Goal: Transaction & Acquisition: Subscribe to service/newsletter

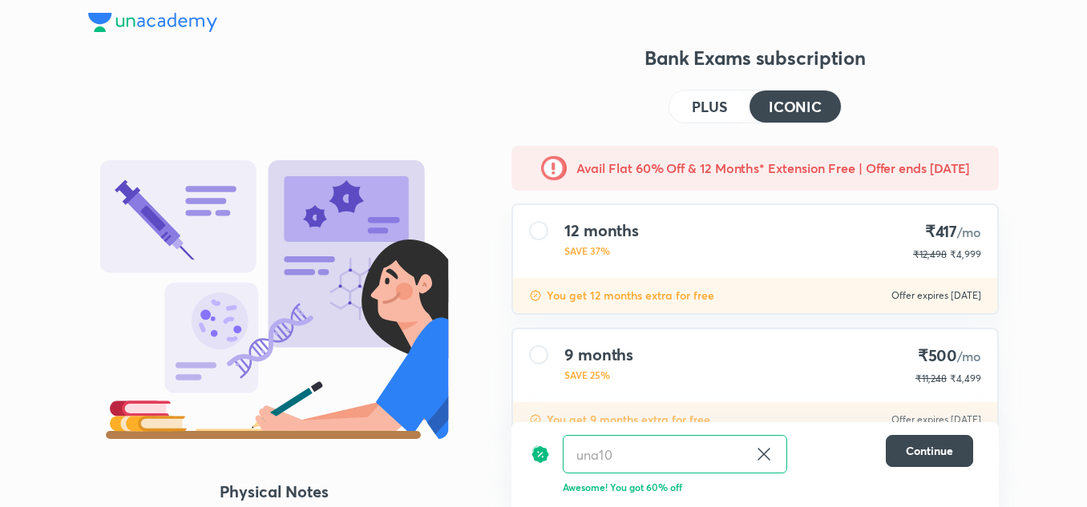
click at [153, 26] on img at bounding box center [152, 22] width 129 height 19
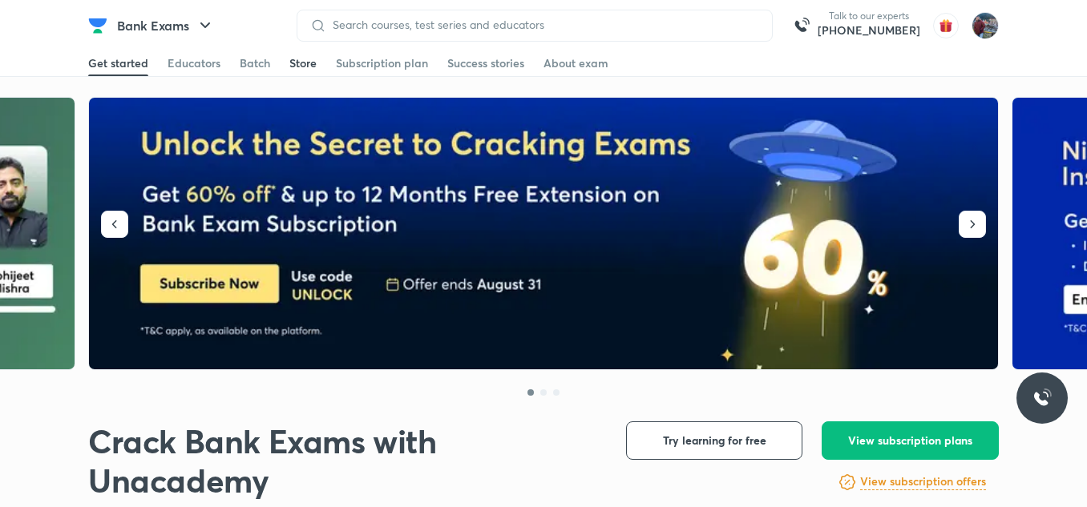
click at [303, 65] on div "Store" at bounding box center [302, 63] width 27 height 16
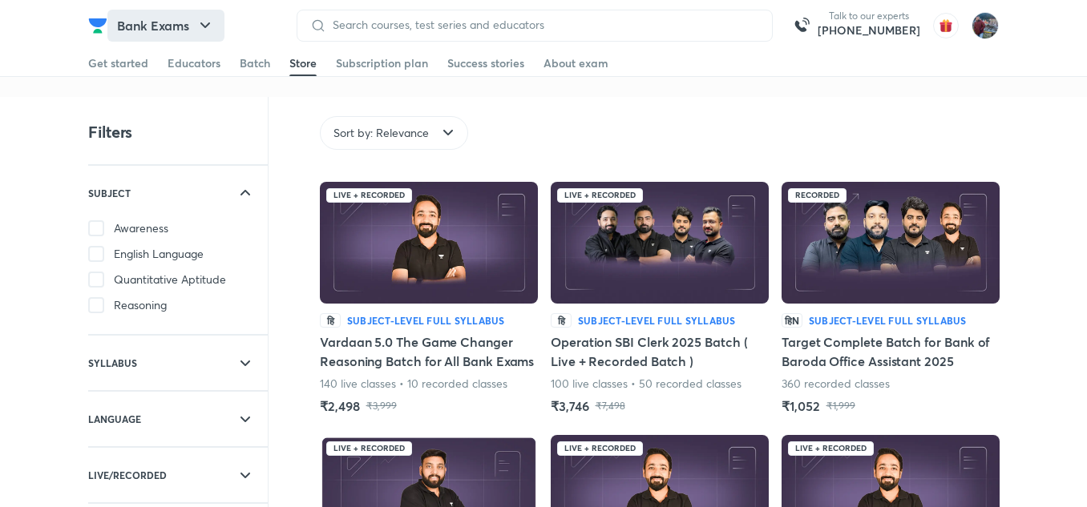
click at [140, 21] on button "Bank Exams" at bounding box center [165, 26] width 117 height 32
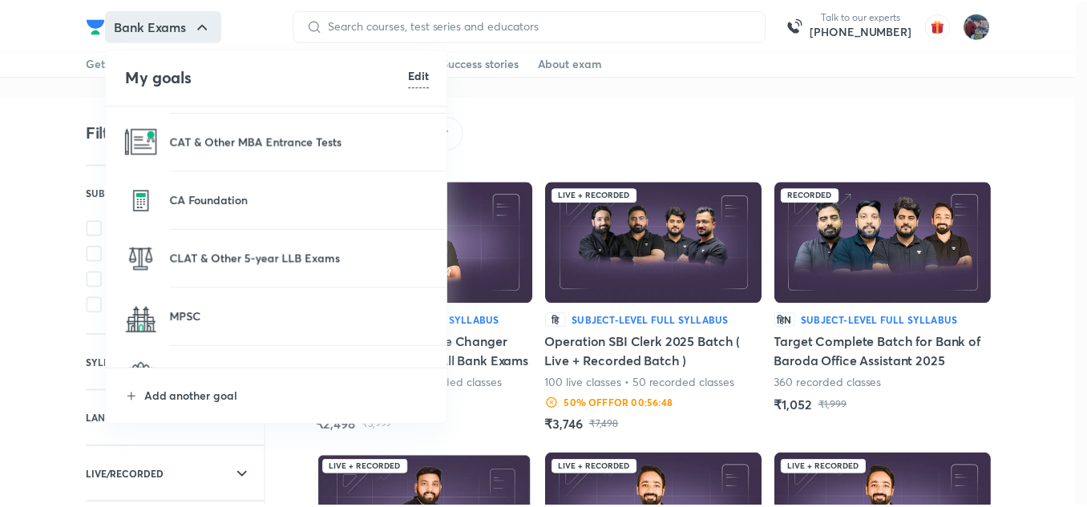
scroll to position [345, 0]
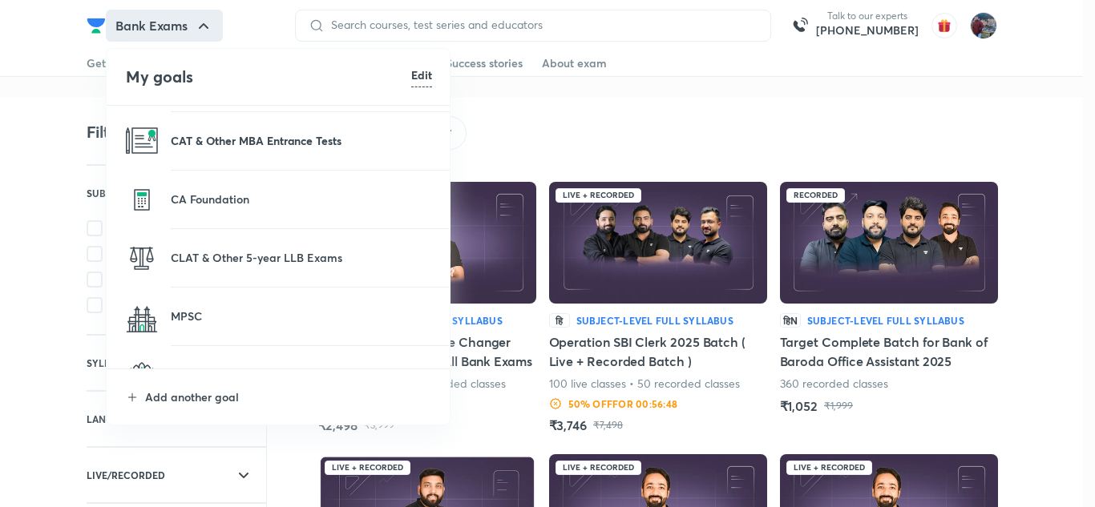
click at [235, 134] on p "CAT & Other MBA Entrance Tests" at bounding box center [301, 140] width 261 height 17
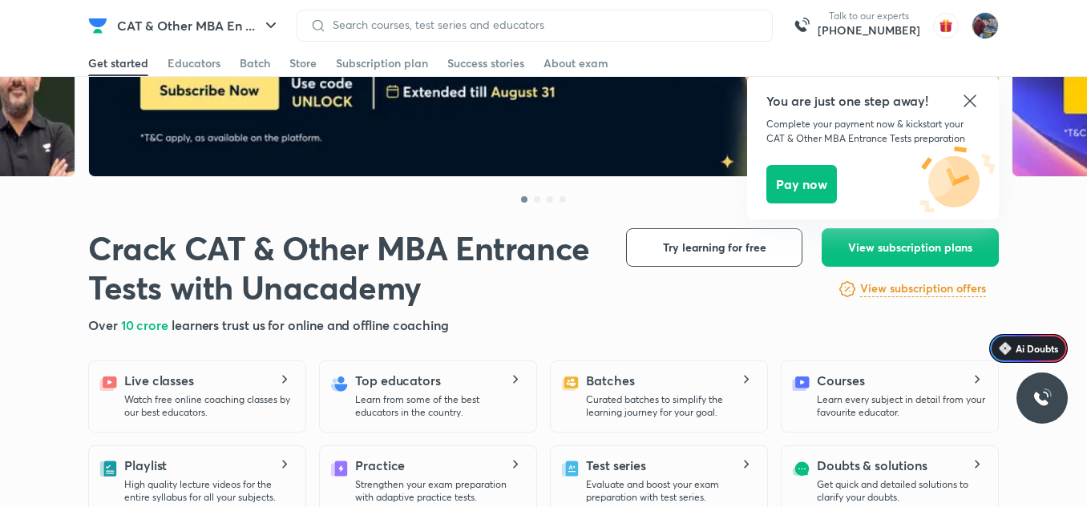
scroll to position [194, 0]
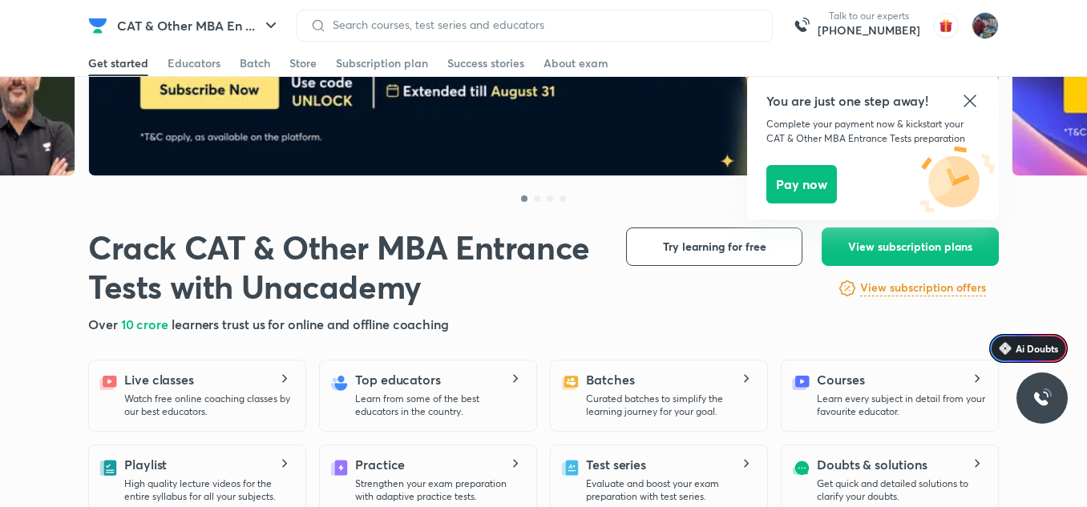
click at [965, 88] on div "You are just one step away! Complete your payment now & kickstart your CAT & Ot…" at bounding box center [873, 147] width 252 height 144
click at [966, 95] on icon at bounding box center [969, 100] width 19 height 19
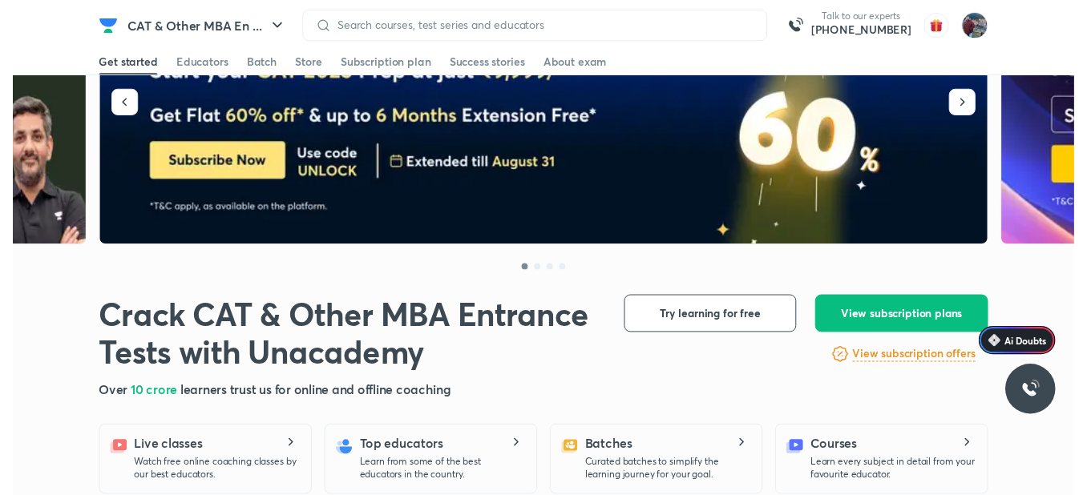
scroll to position [0, 0]
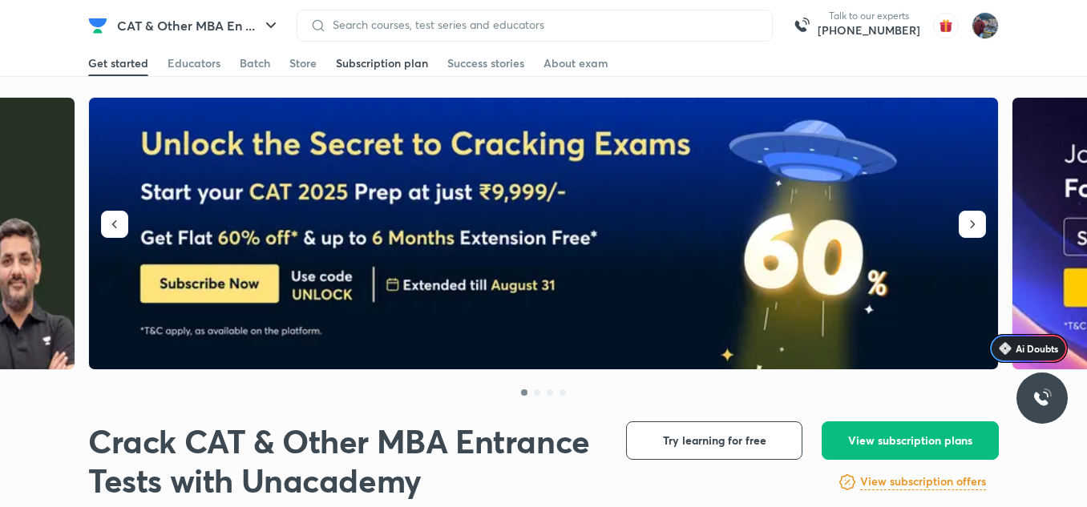
click at [375, 64] on div "Subscription plan" at bounding box center [382, 63] width 92 height 16
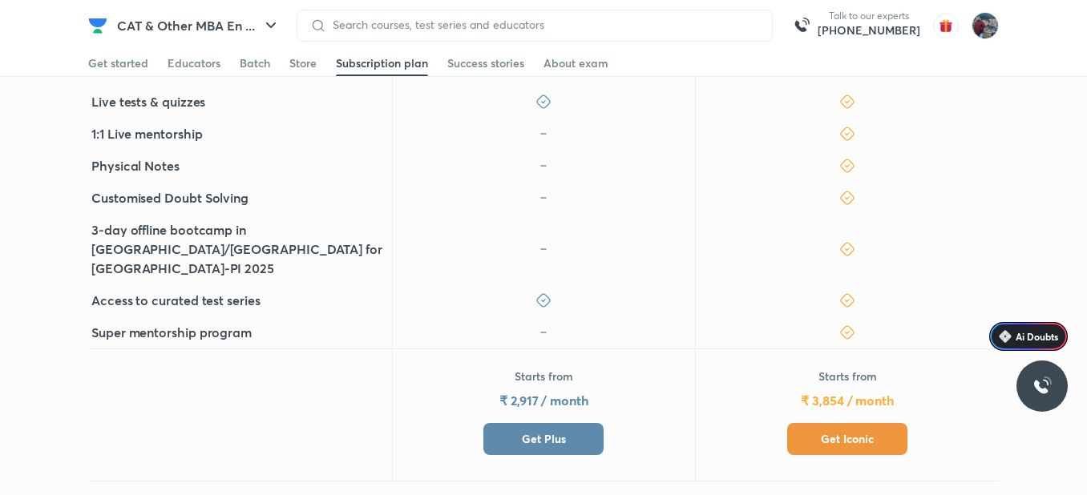
scroll to position [616, 0]
click at [556, 430] on span "Get Plus" at bounding box center [544, 438] width 44 height 16
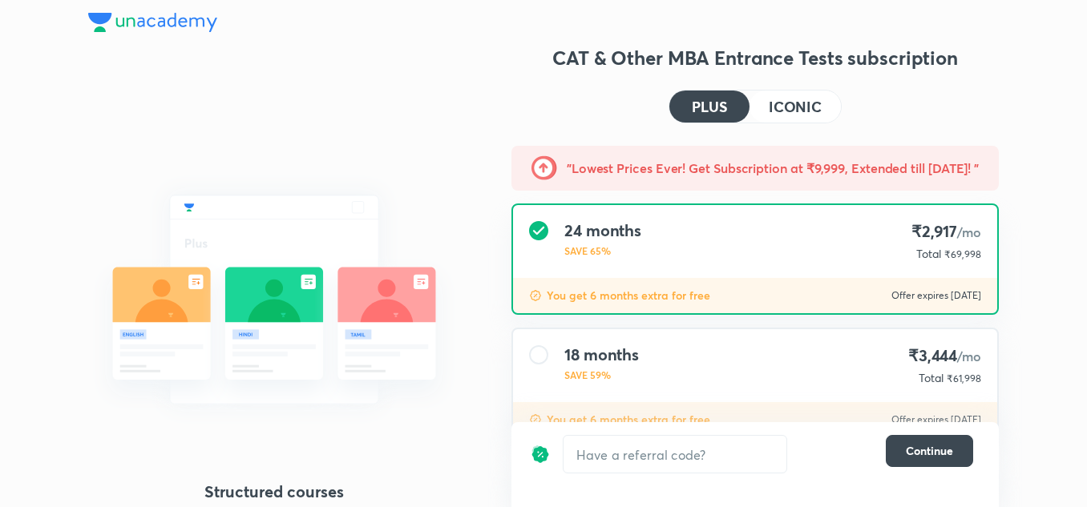
scroll to position [245, 0]
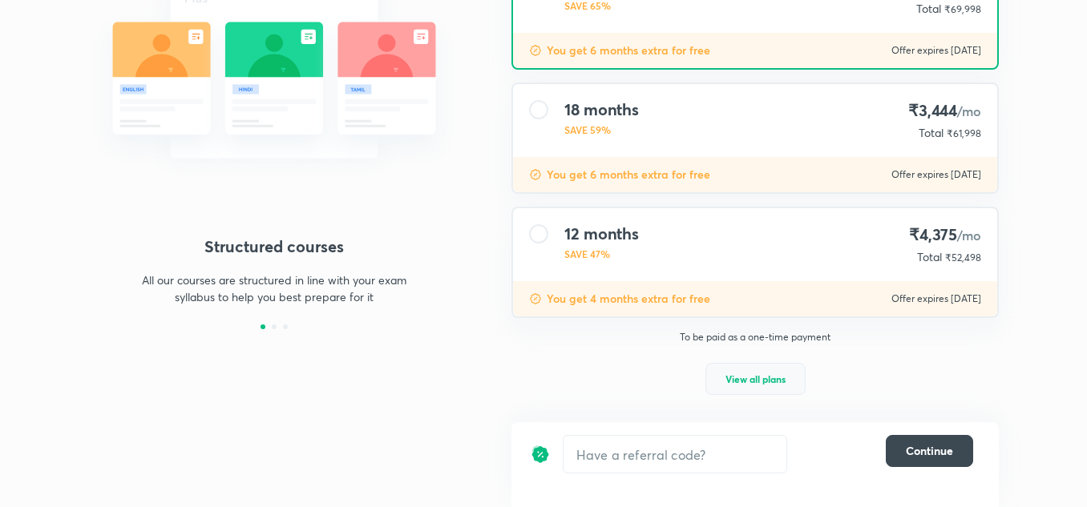
click at [743, 389] on button "View all plans" at bounding box center [755, 379] width 100 height 32
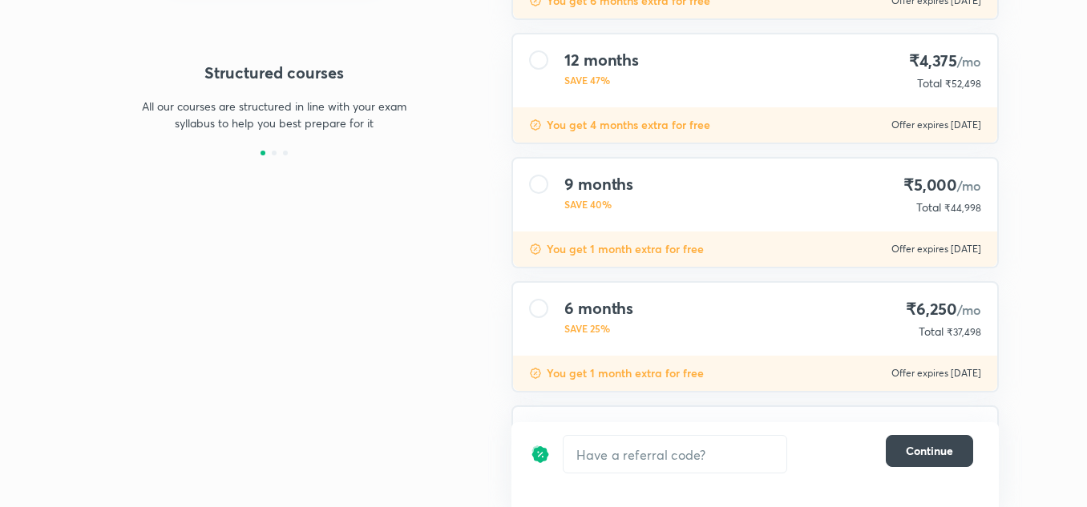
scroll to position [547, 0]
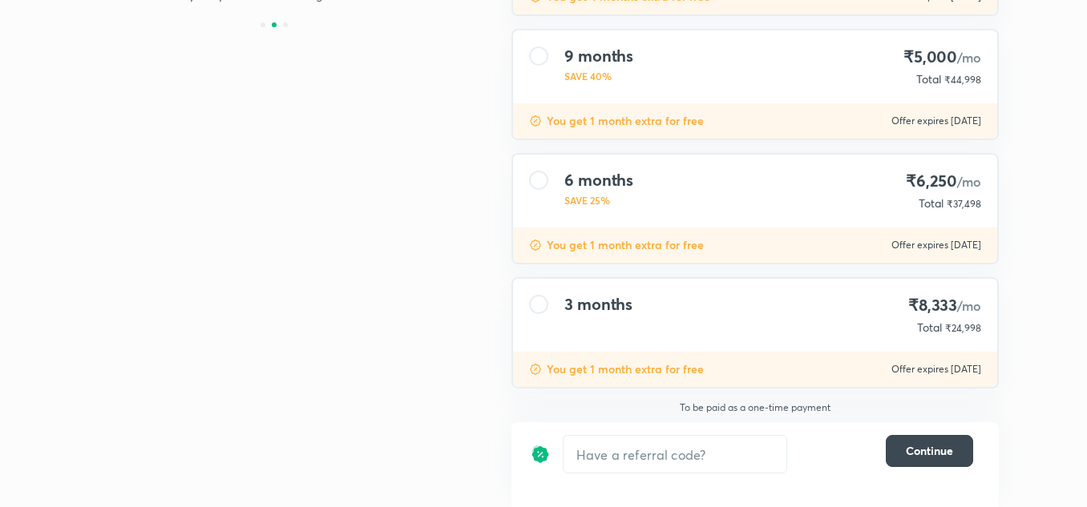
click at [680, 362] on p "You get 1 month extra for free" at bounding box center [625, 369] width 157 height 16
